Goal: Find specific page/section: Find specific page/section

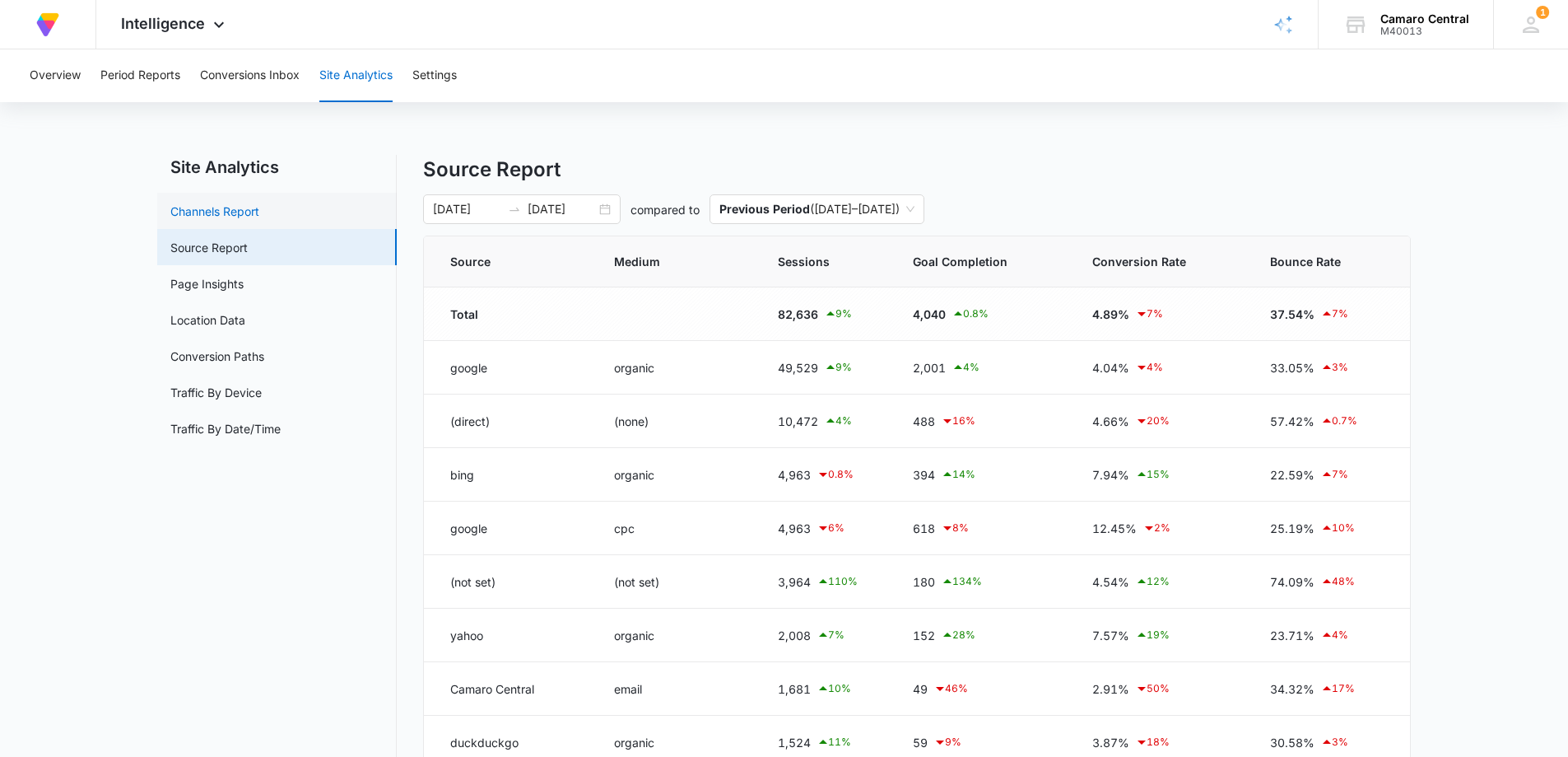
click at [260, 216] on link "Channels Report" at bounding box center [215, 211] width 89 height 17
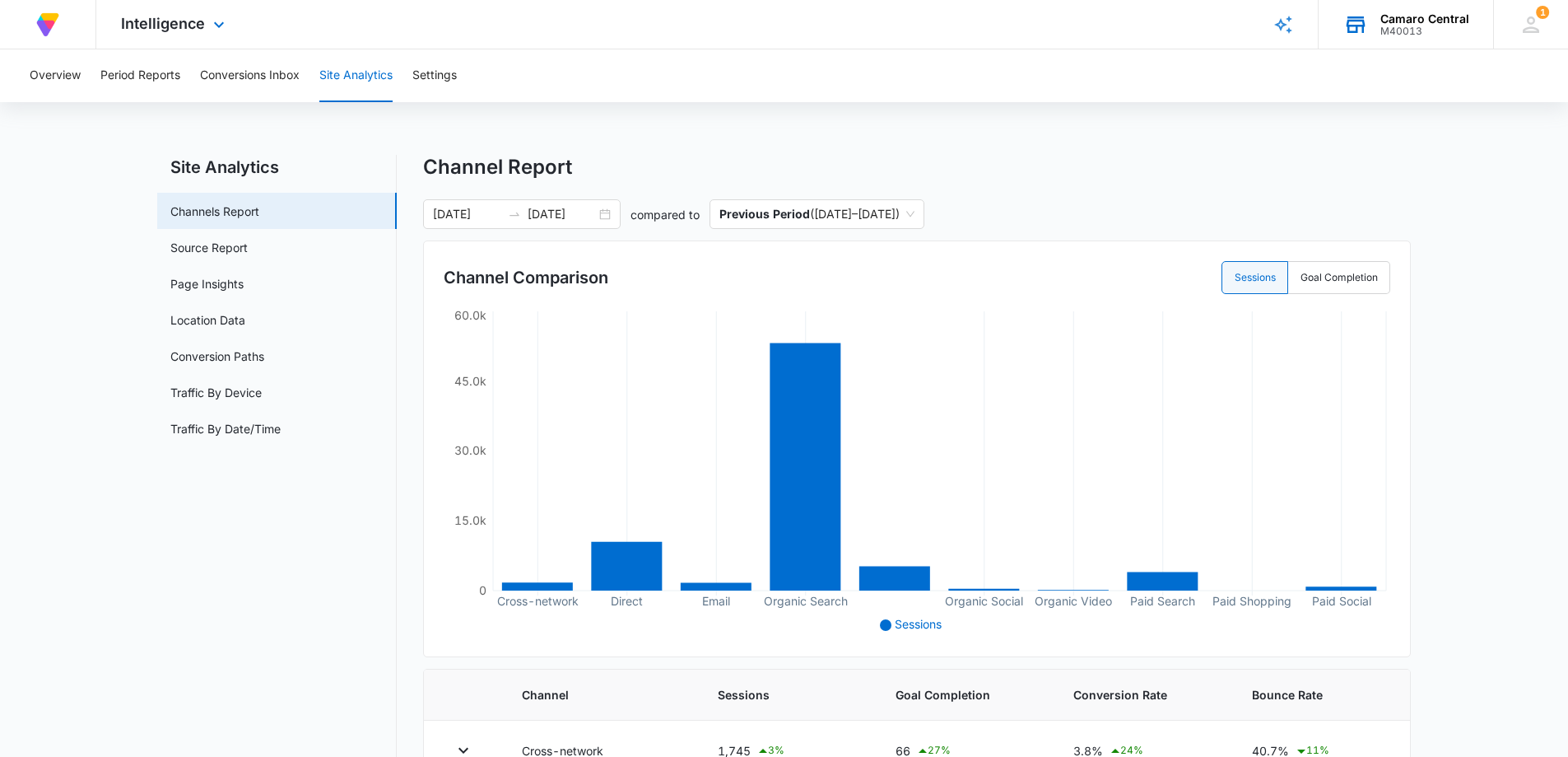
click at [1410, 30] on div "M40013" at bounding box center [1424, 32] width 89 height 11
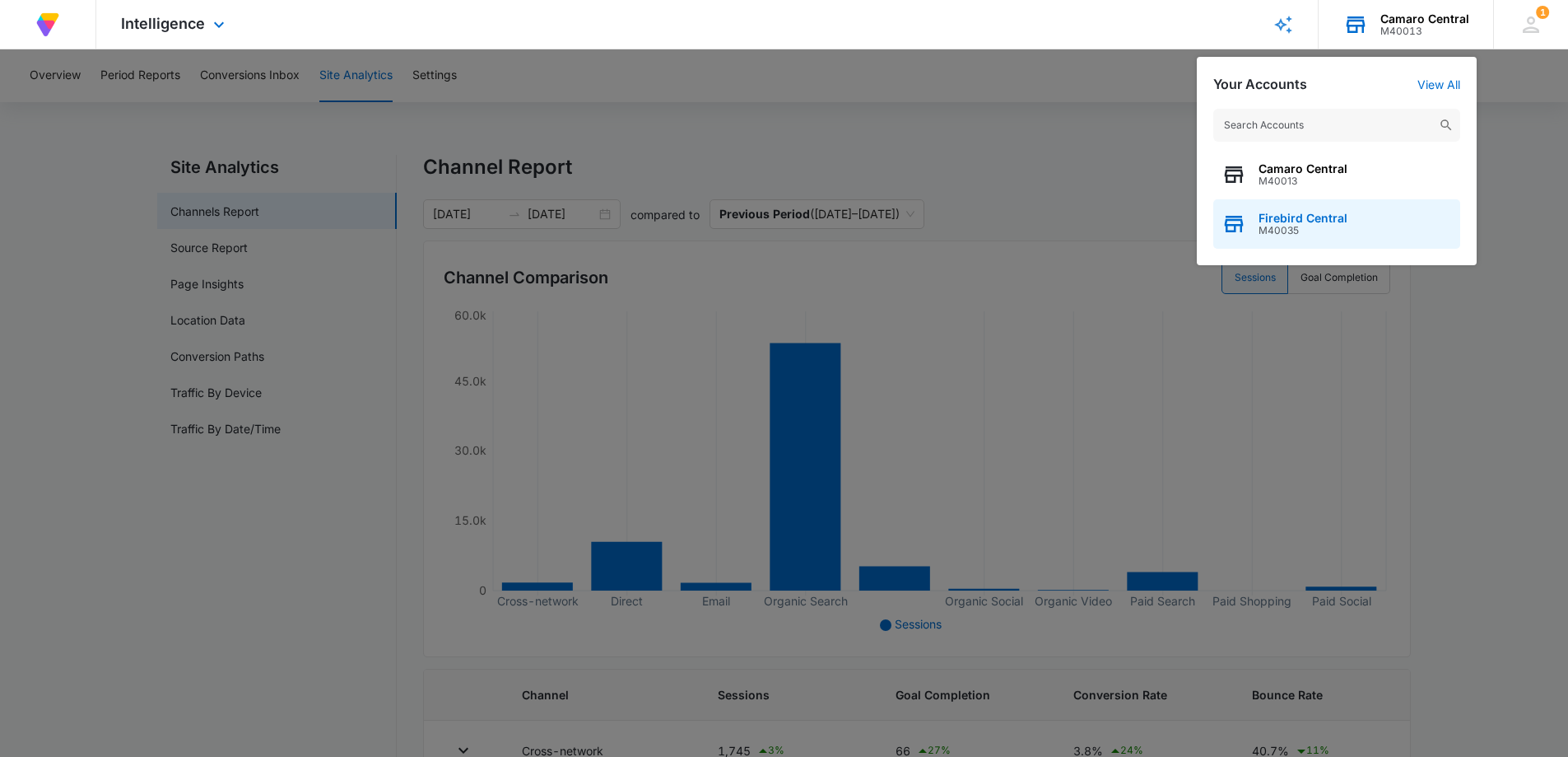
click at [1325, 223] on span "Firebird Central" at bounding box center [1303, 218] width 89 height 13
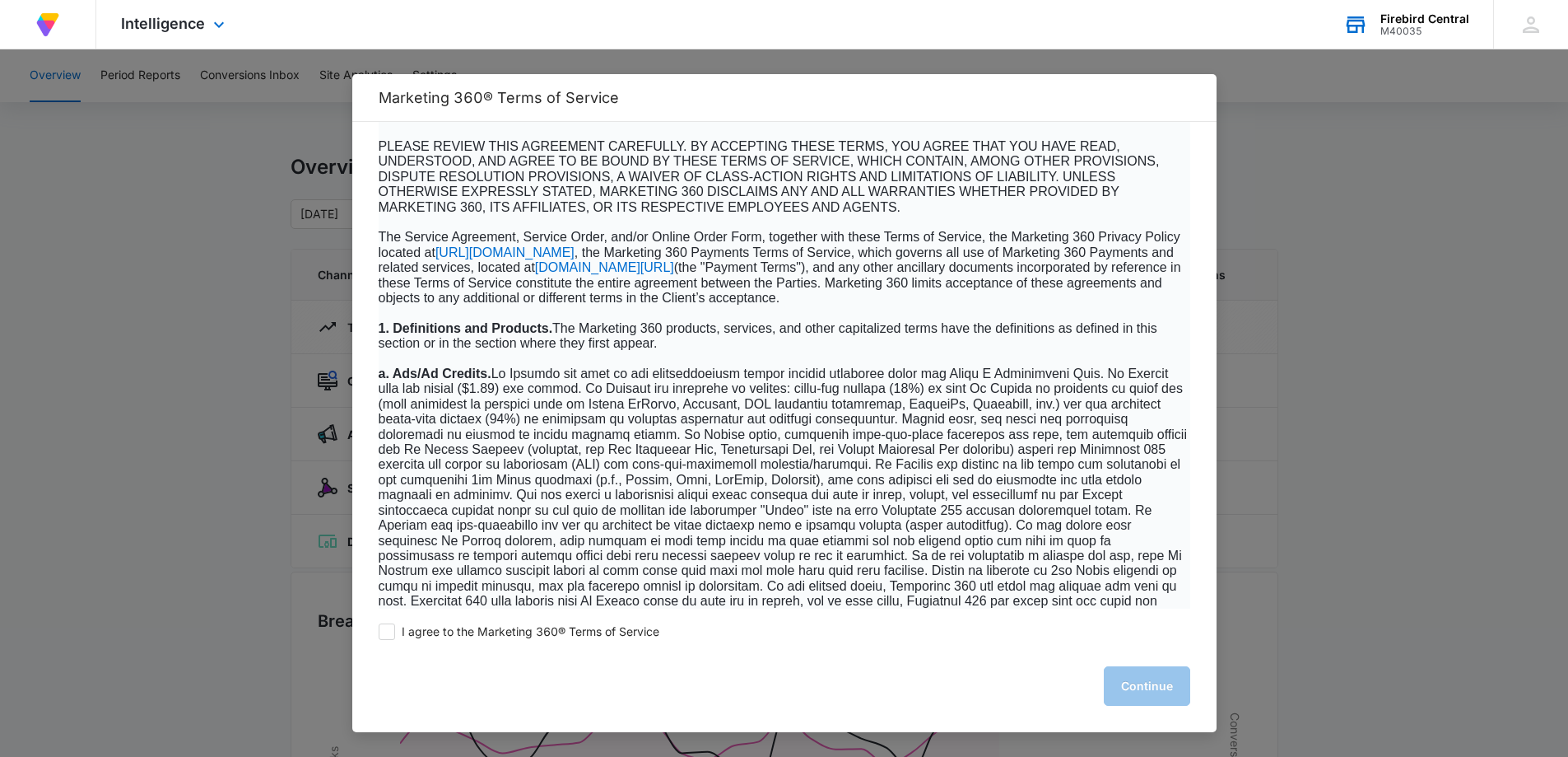
scroll to position [659, 0]
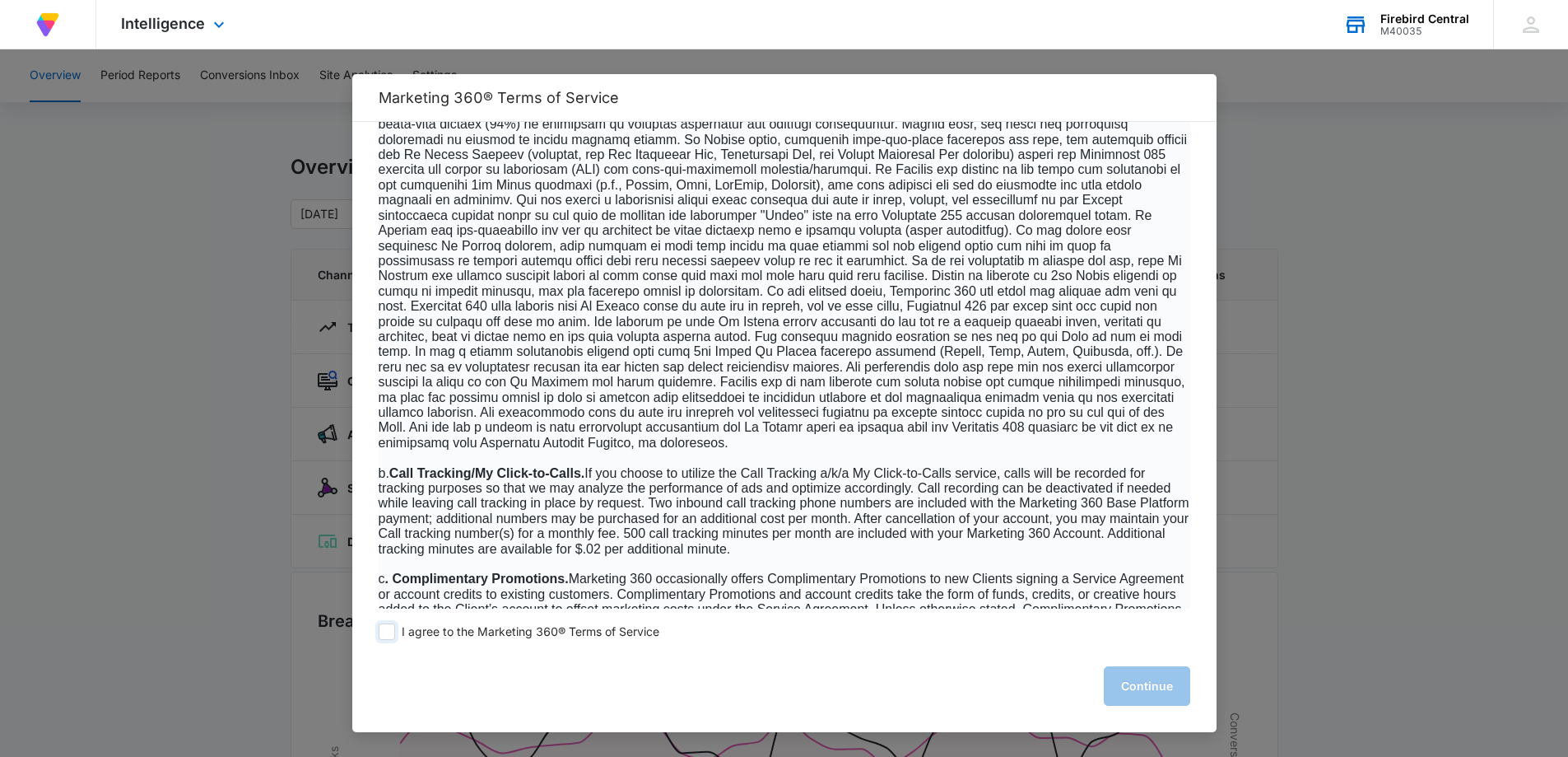
click at [383, 627] on span at bounding box center [386, 631] width 16 height 16
click at [383, 627] on input "I agree to the Marketing 360® Terms of Service" at bounding box center [386, 631] width 16 height 16
checkbox input "true"
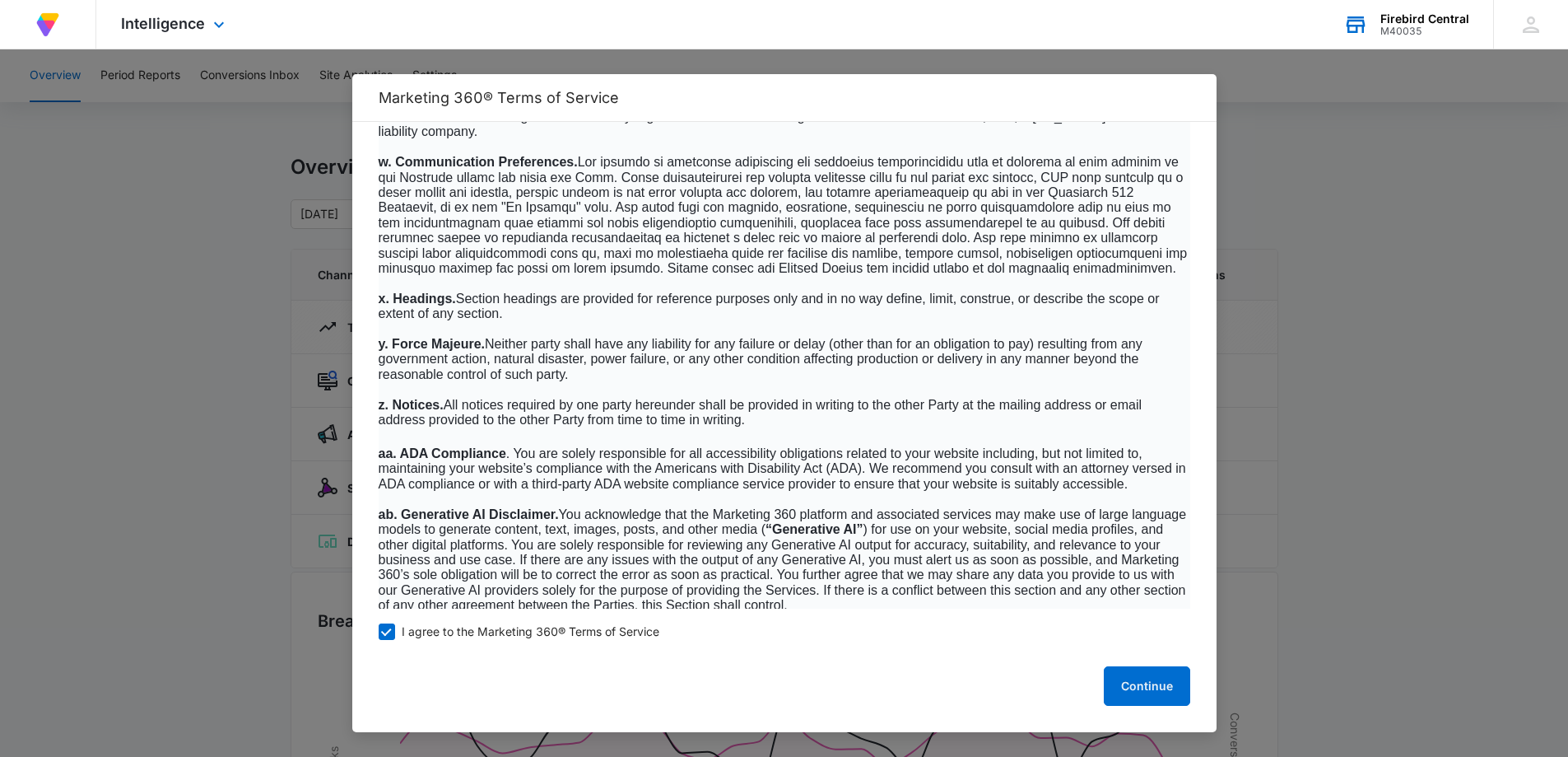
scroll to position [10539, 0]
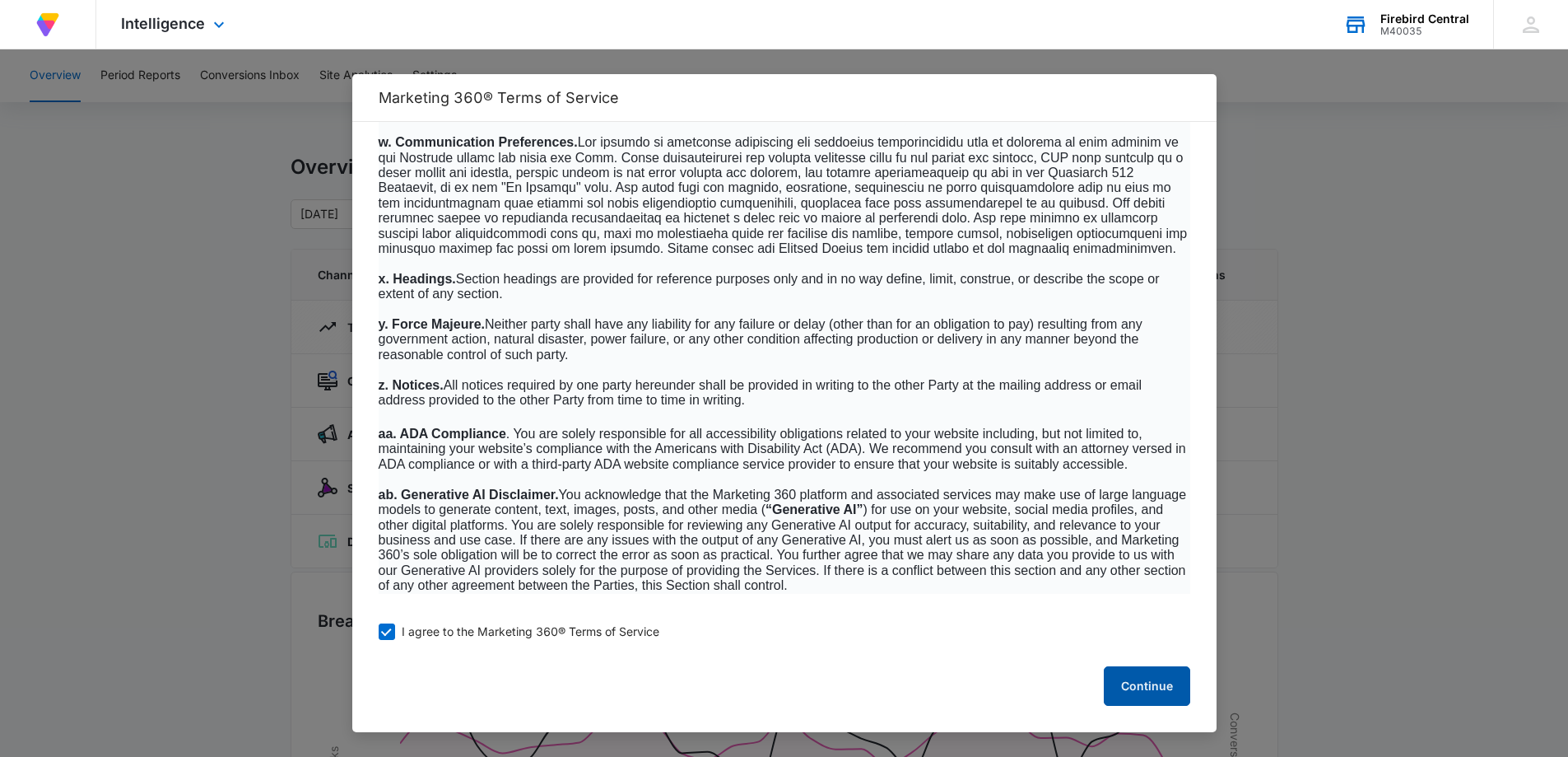
click at [1144, 682] on button "Continue" at bounding box center [1147, 685] width 86 height 39
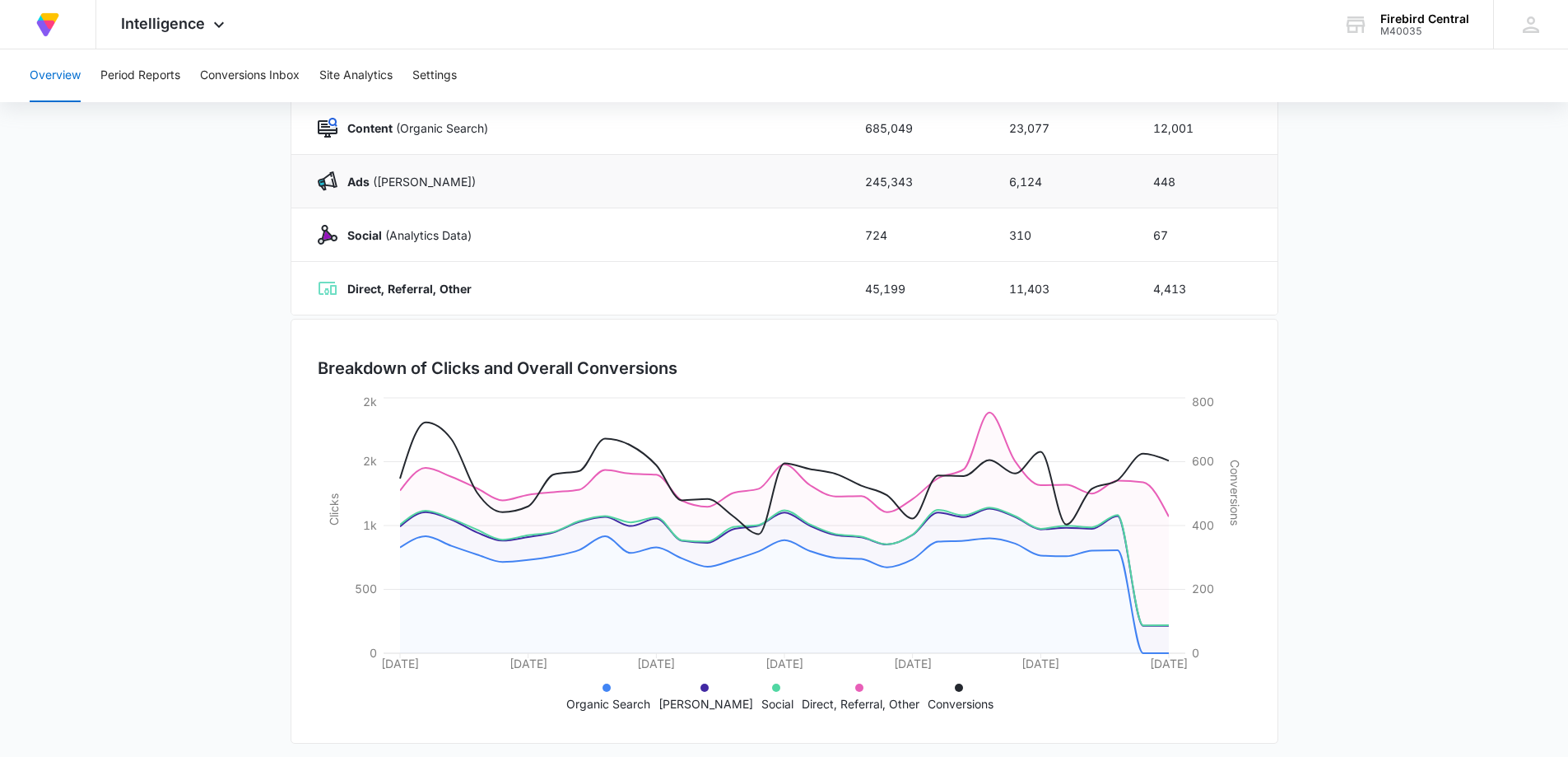
scroll to position [263, 0]
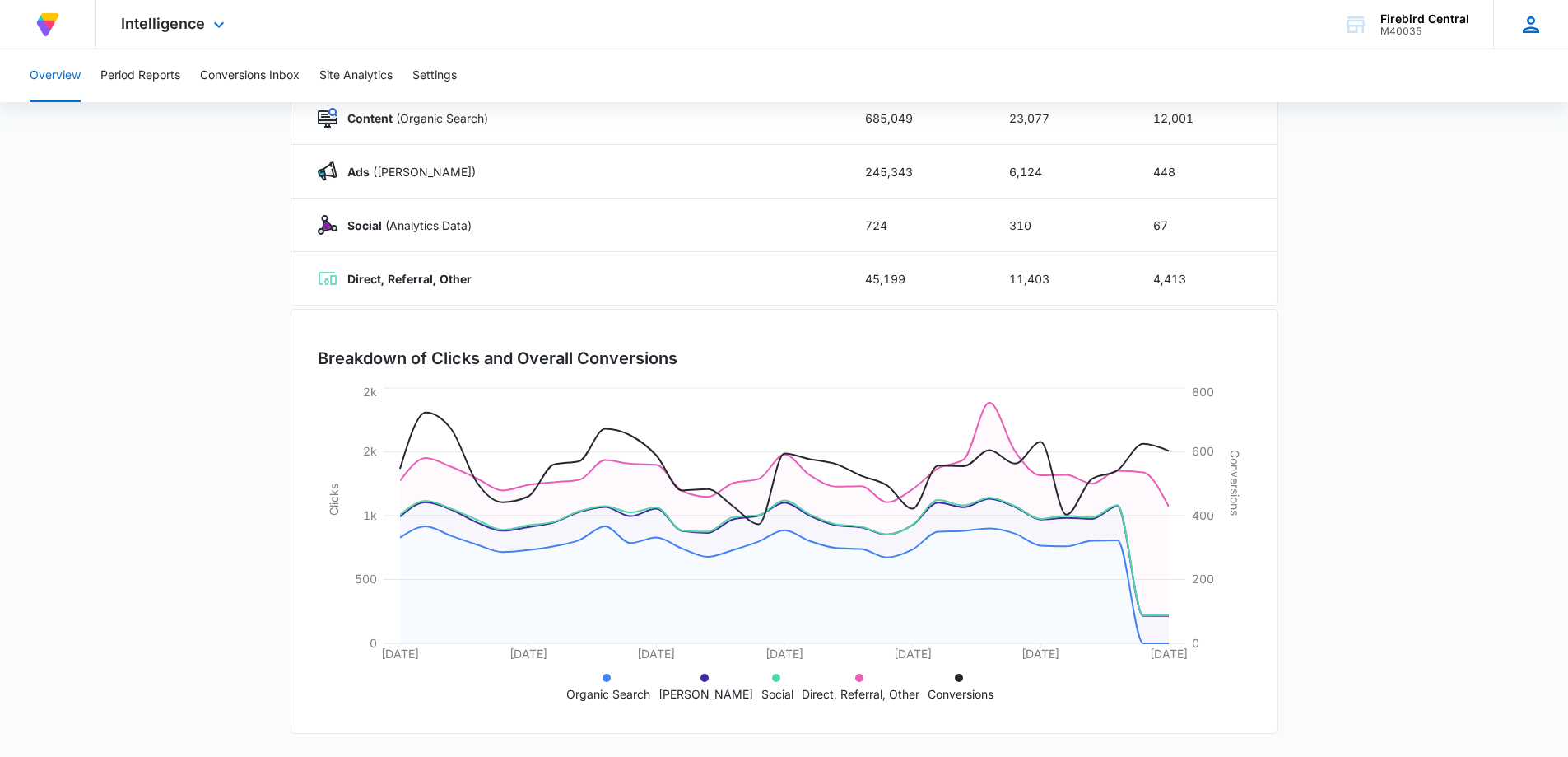
click at [1534, 38] on div "BT Ben Tucker ben@camarocentral.com My Profile Notifications Support Logout Ter…" at bounding box center [1531, 24] width 75 height 49
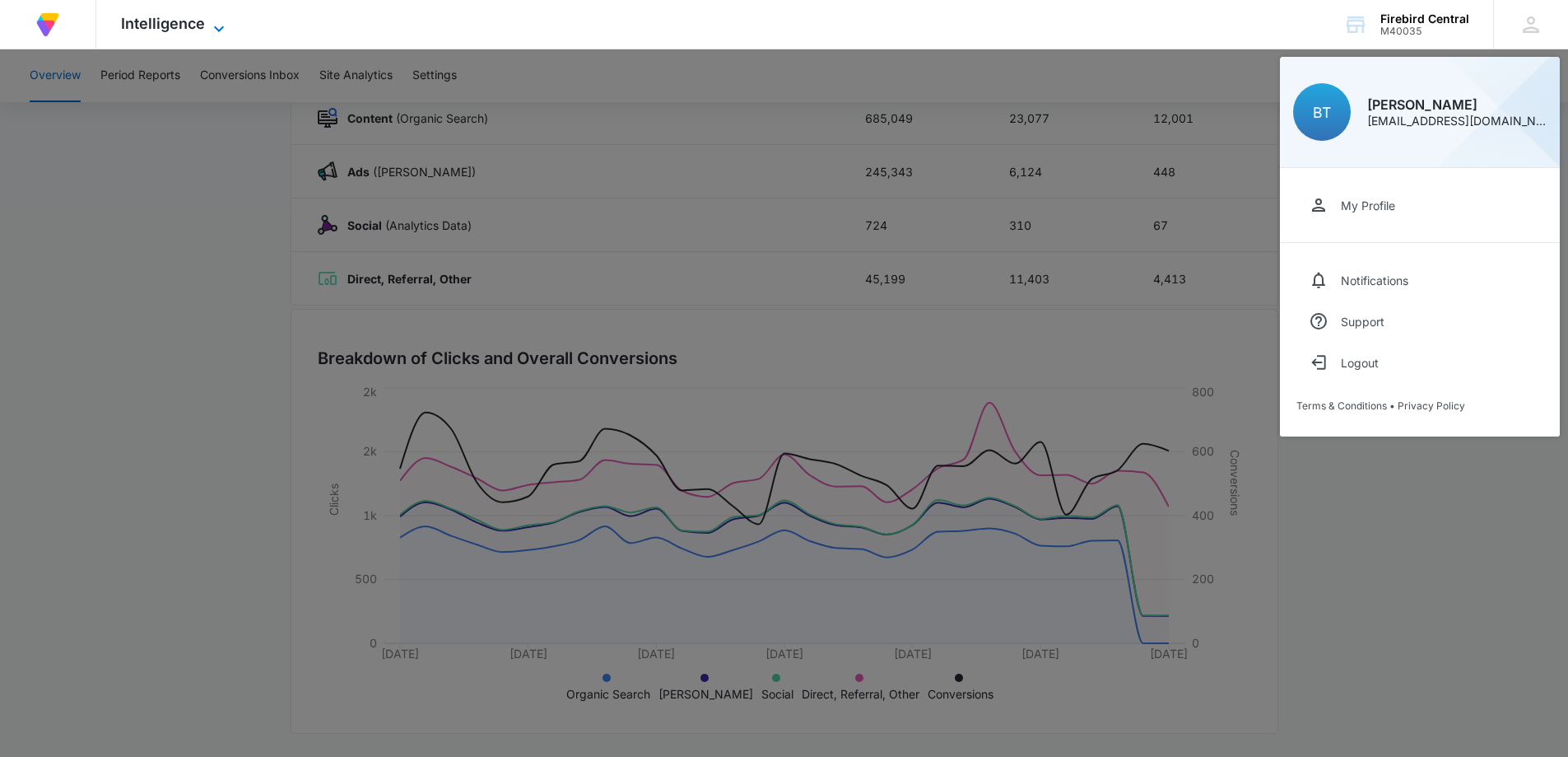
click at [144, 26] on span "Intelligence" at bounding box center [163, 23] width 84 height 17
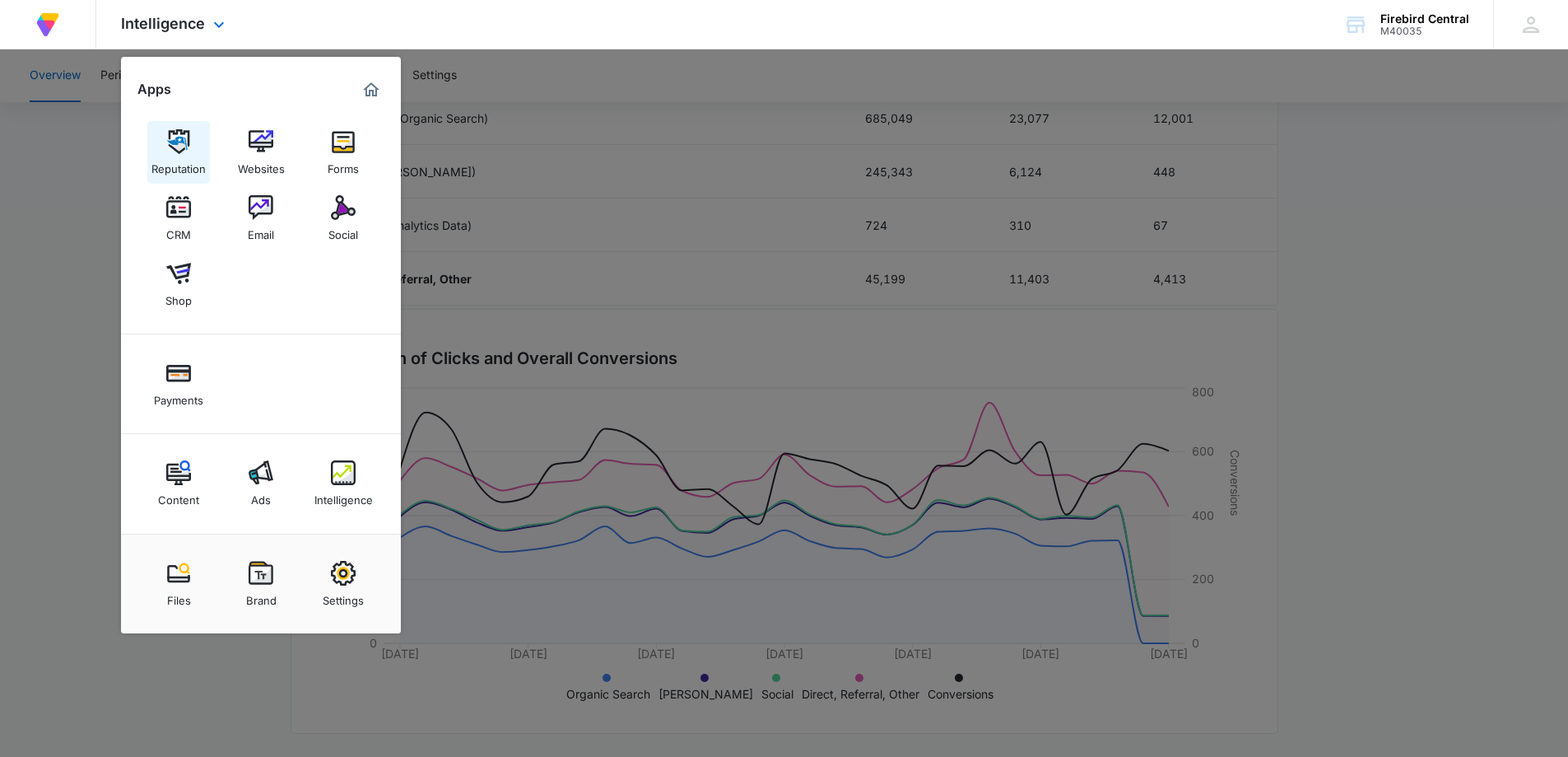
click at [179, 156] on div "Reputation" at bounding box center [178, 165] width 55 height 21
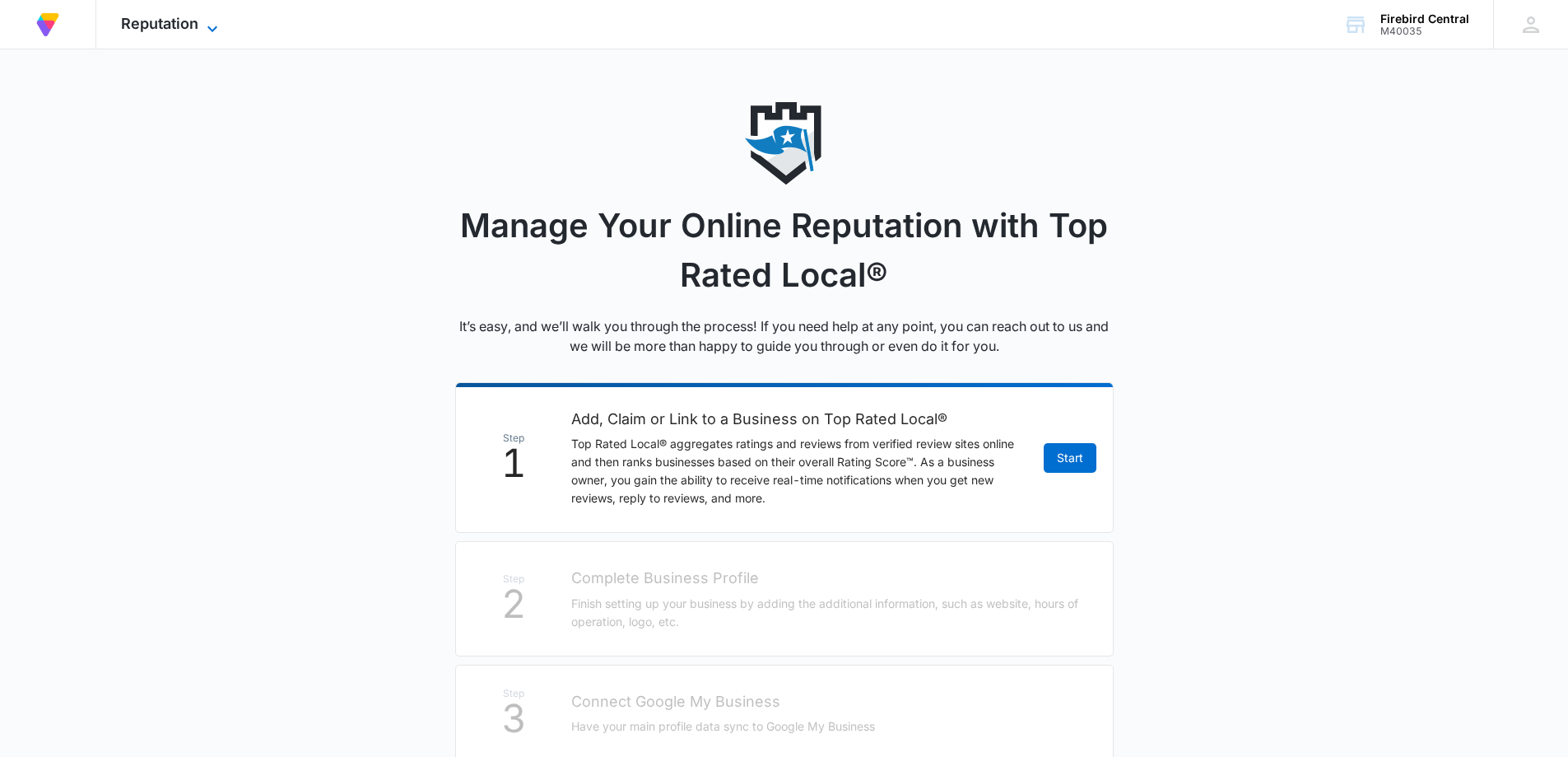
click at [214, 33] on icon at bounding box center [212, 29] width 20 height 20
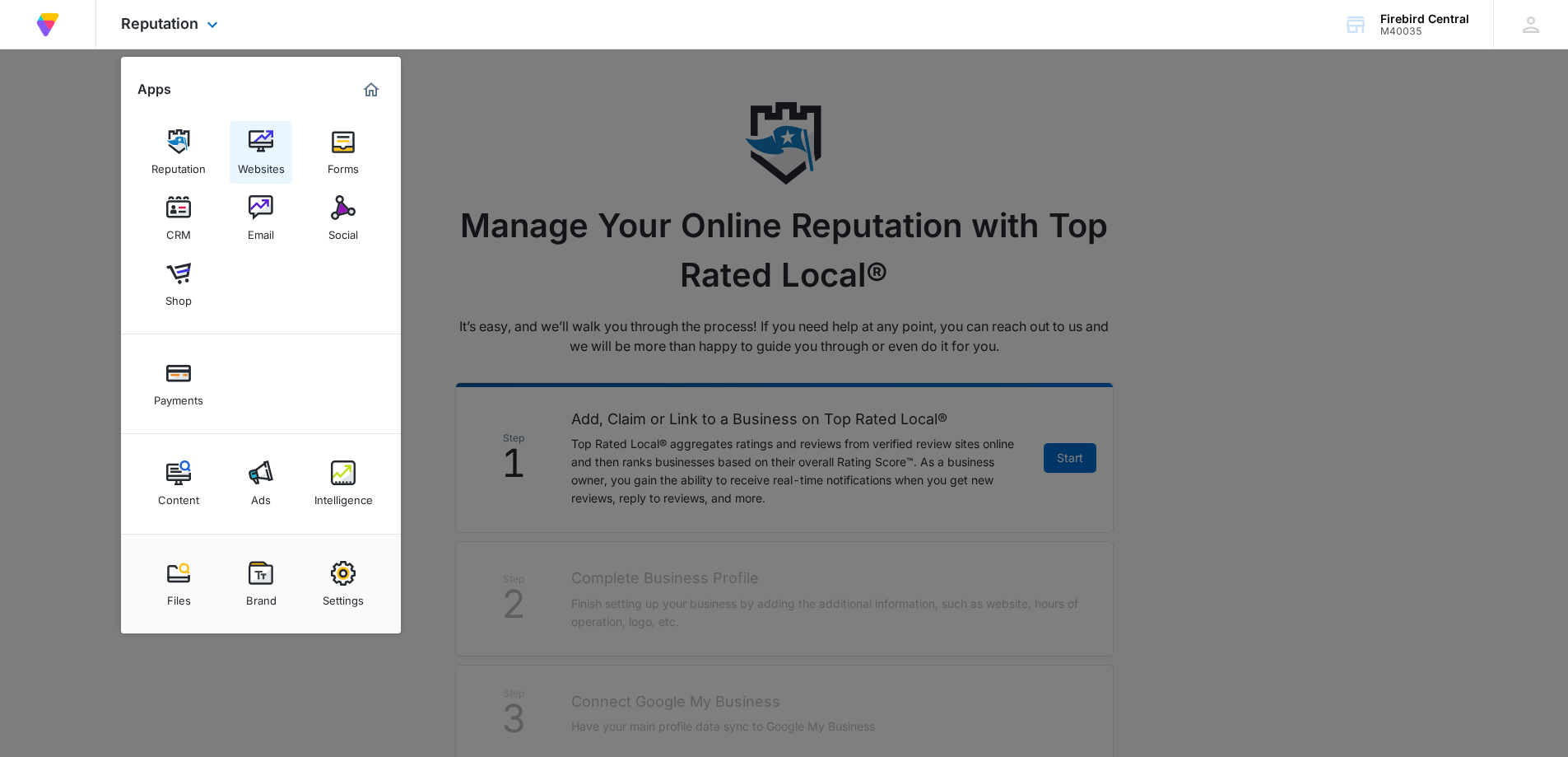
click at [256, 144] on img at bounding box center [261, 142] width 25 height 25
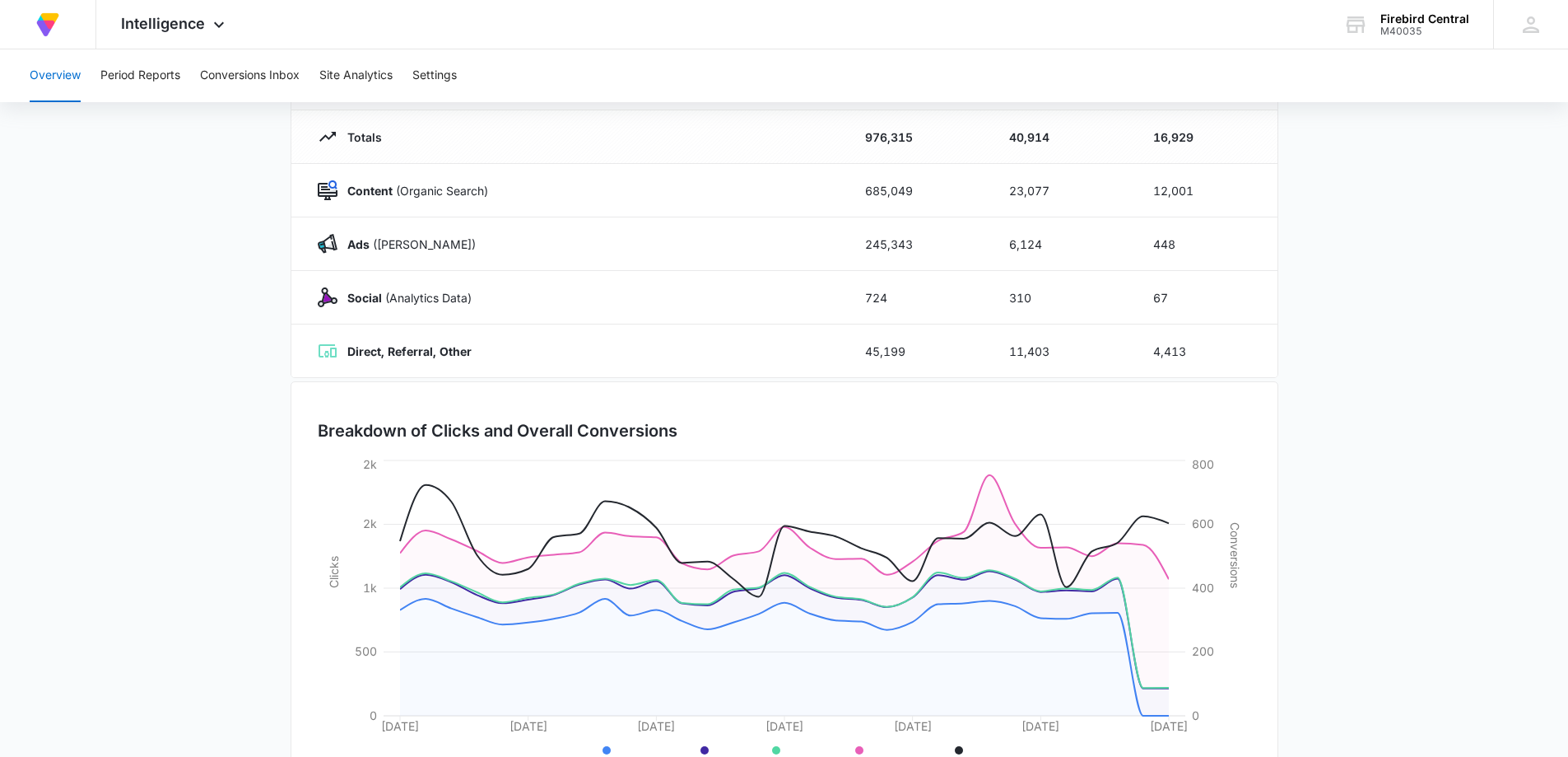
scroll to position [153, 0]
